Goal: Information Seeking & Learning: Learn about a topic

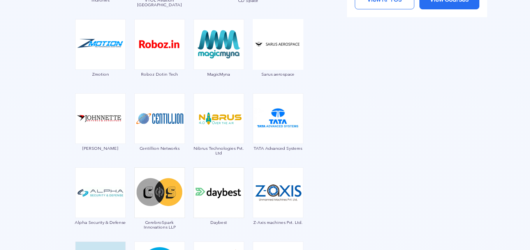
scroll to position [935, 0]
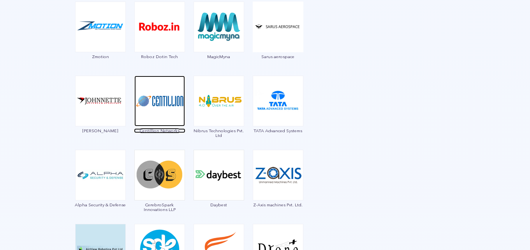
click at [163, 97] on img at bounding box center [159, 101] width 51 height 51
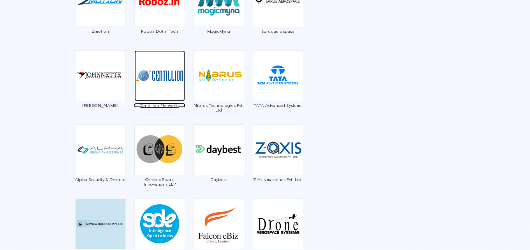
scroll to position [974, 0]
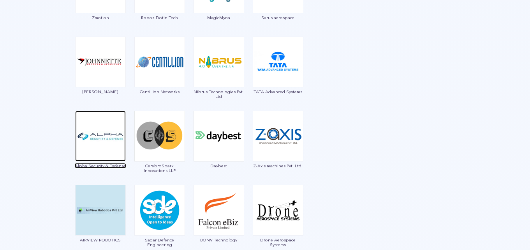
click at [97, 144] on img at bounding box center [100, 136] width 51 height 51
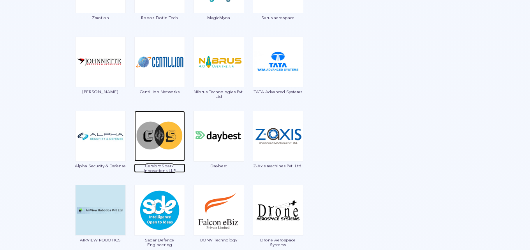
click at [150, 142] on img at bounding box center [159, 136] width 51 height 51
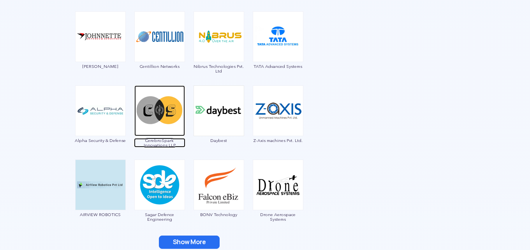
scroll to position [1013, 0]
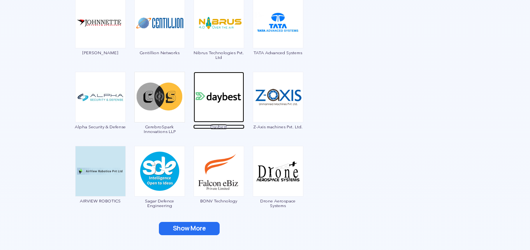
click at [215, 106] on img at bounding box center [219, 97] width 51 height 51
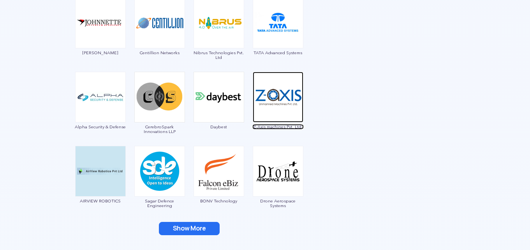
click at [280, 102] on img at bounding box center [278, 97] width 51 height 51
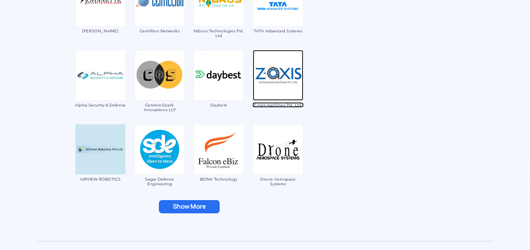
scroll to position [1052, 0]
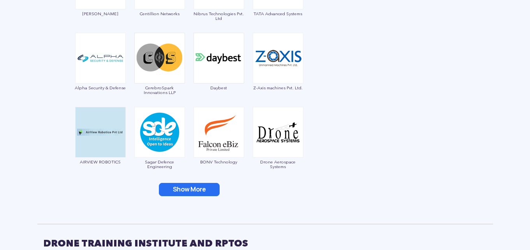
click at [197, 185] on button "Show More" at bounding box center [189, 189] width 61 height 13
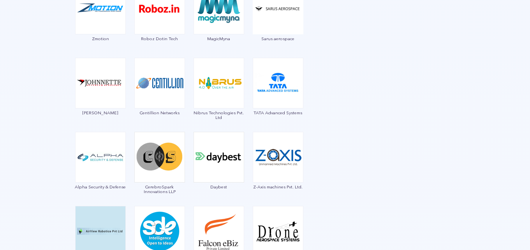
scroll to position [935, 0]
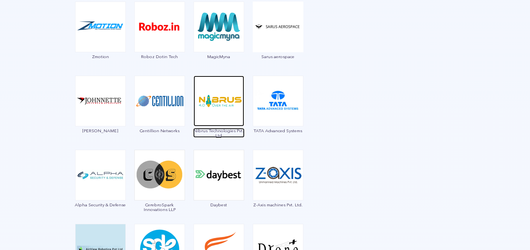
click at [217, 109] on img at bounding box center [219, 101] width 51 height 51
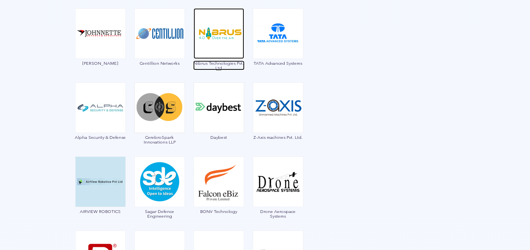
scroll to position [1013, 0]
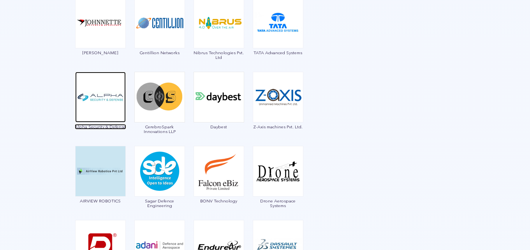
click at [100, 106] on img at bounding box center [100, 97] width 51 height 51
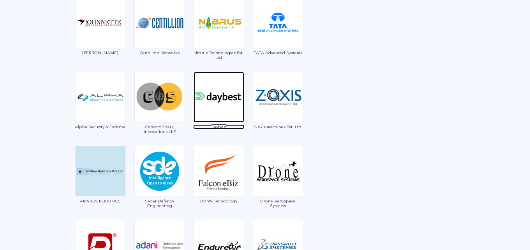
click at [221, 109] on img at bounding box center [219, 97] width 51 height 51
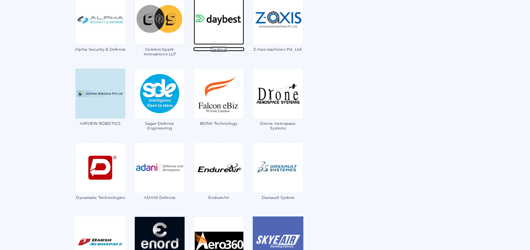
scroll to position [1091, 0]
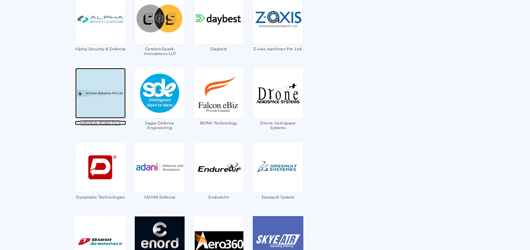
click at [98, 99] on img at bounding box center [100, 93] width 51 height 51
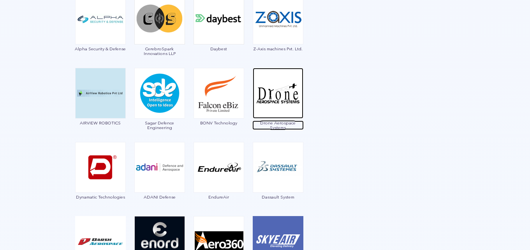
click at [281, 102] on img at bounding box center [278, 93] width 51 height 51
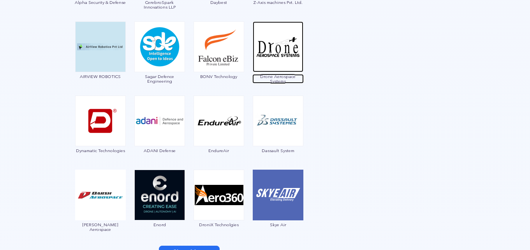
scroll to position [1169, 0]
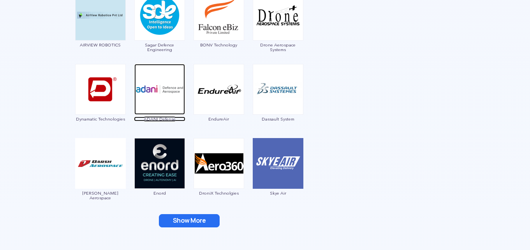
click at [162, 92] on img at bounding box center [159, 89] width 51 height 51
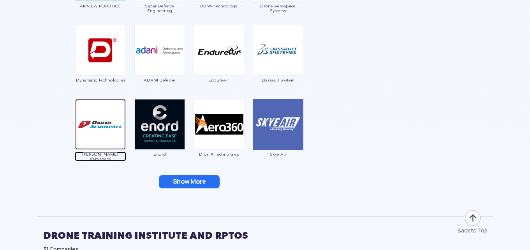
click at [93, 121] on img at bounding box center [100, 124] width 51 height 51
